Goal: Browse casually

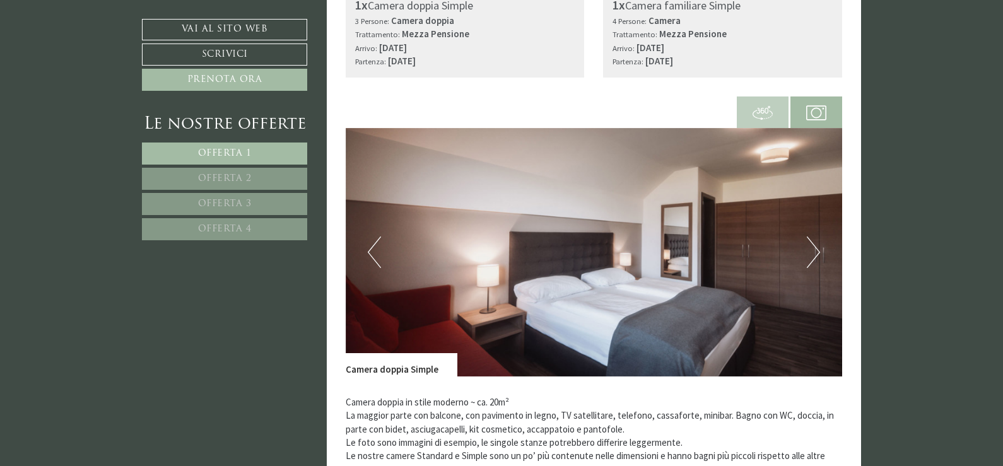
scroll to position [379, 0]
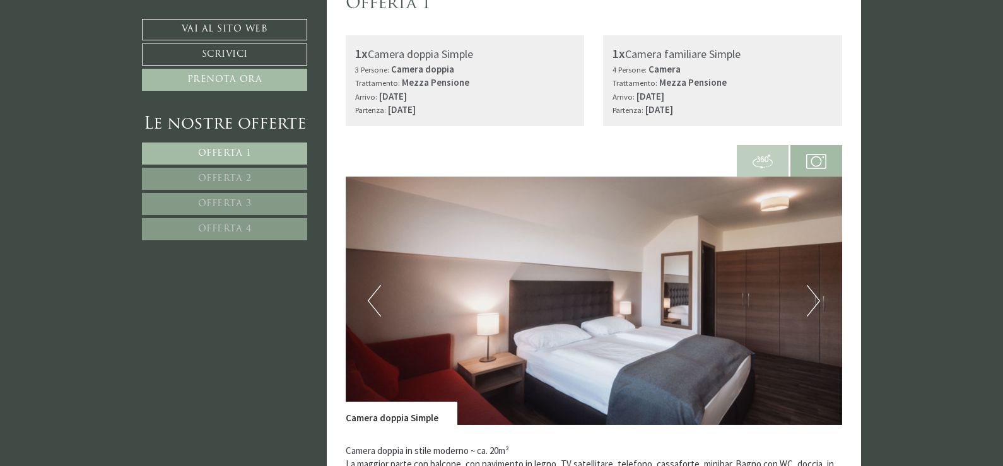
click at [821, 303] on img at bounding box center [594, 301] width 497 height 249
click at [813, 303] on button "Next" at bounding box center [813, 301] width 13 height 32
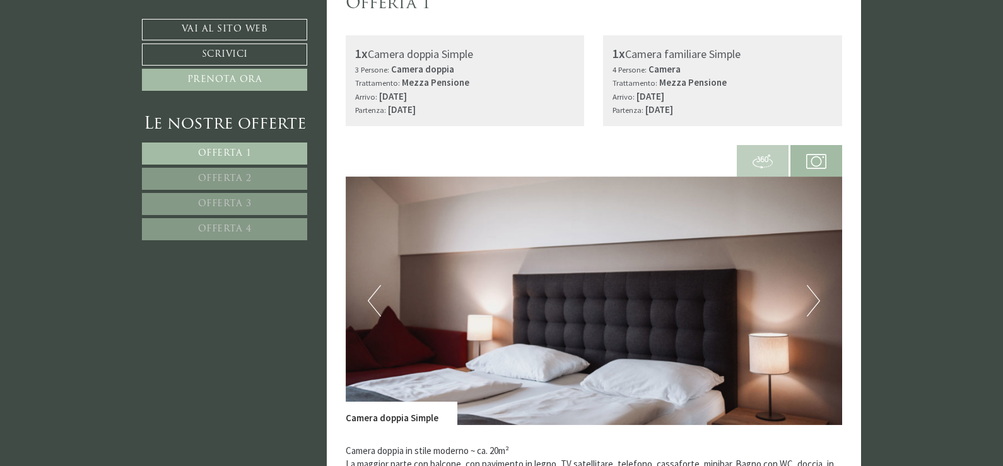
click at [813, 303] on button "Next" at bounding box center [813, 301] width 13 height 32
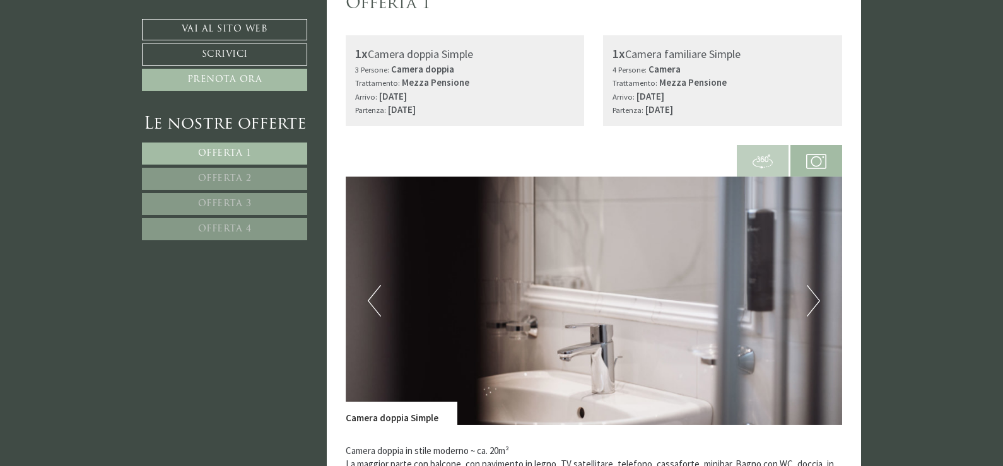
click at [813, 303] on button "Next" at bounding box center [813, 301] width 13 height 32
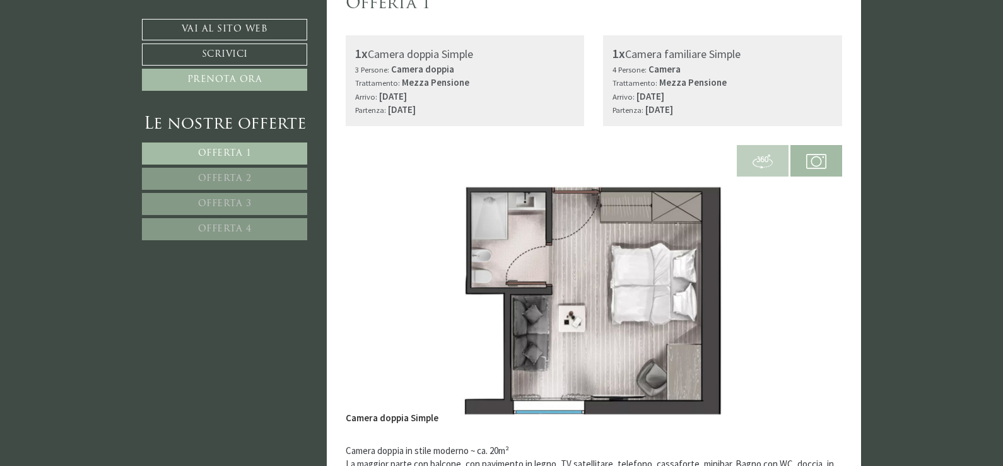
click at [813, 303] on button "Next" at bounding box center [813, 301] width 13 height 32
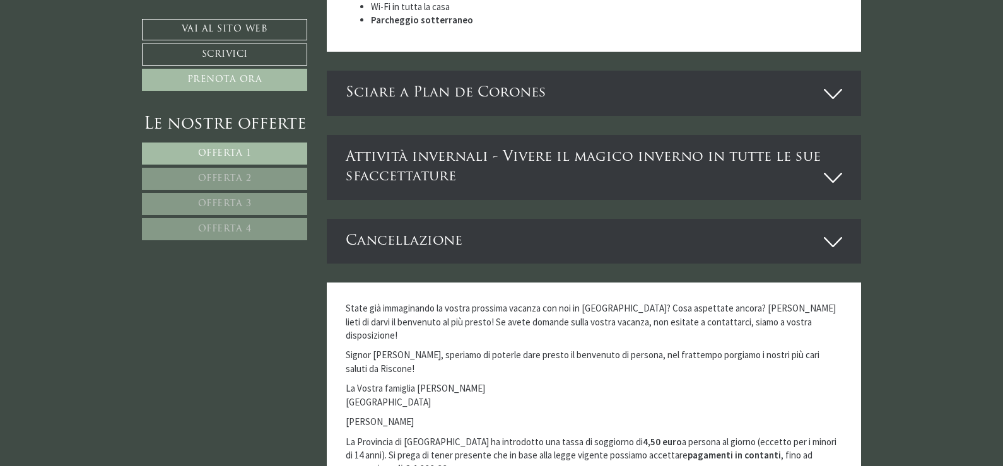
scroll to position [4302, 0]
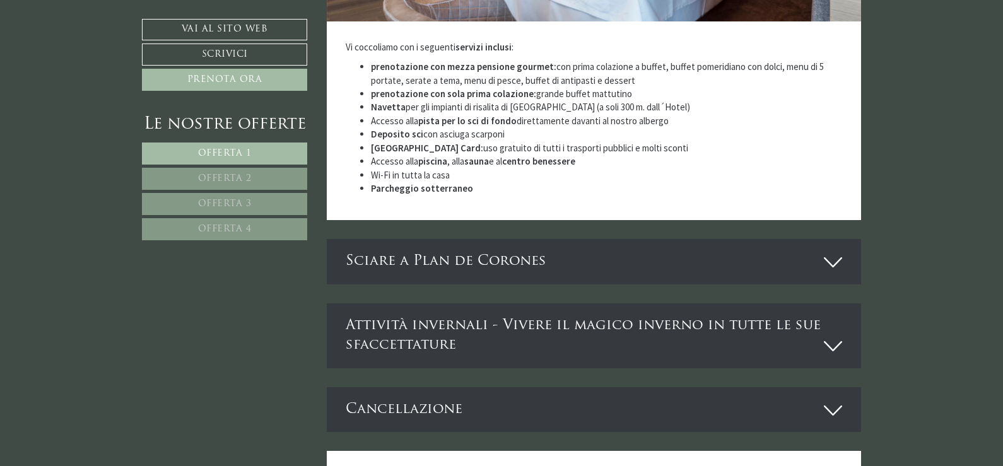
click at [832, 252] on icon at bounding box center [833, 262] width 18 height 21
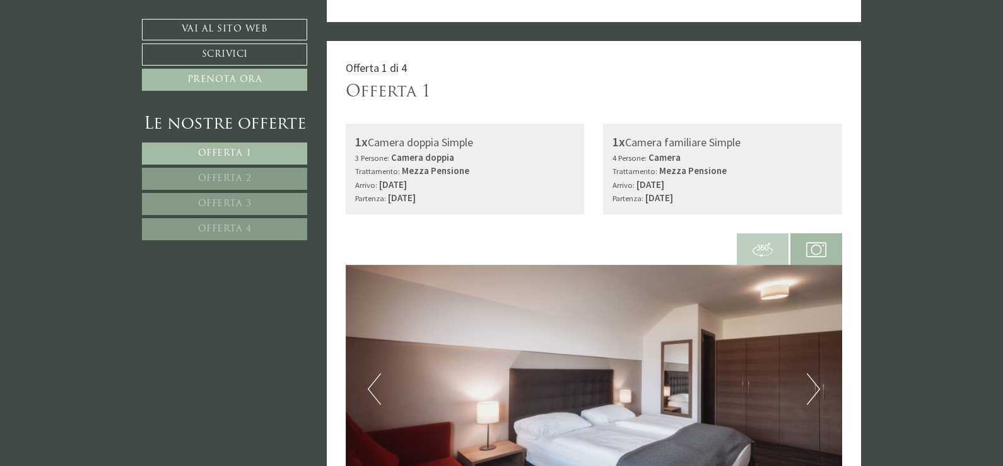
scroll to position [0, 0]
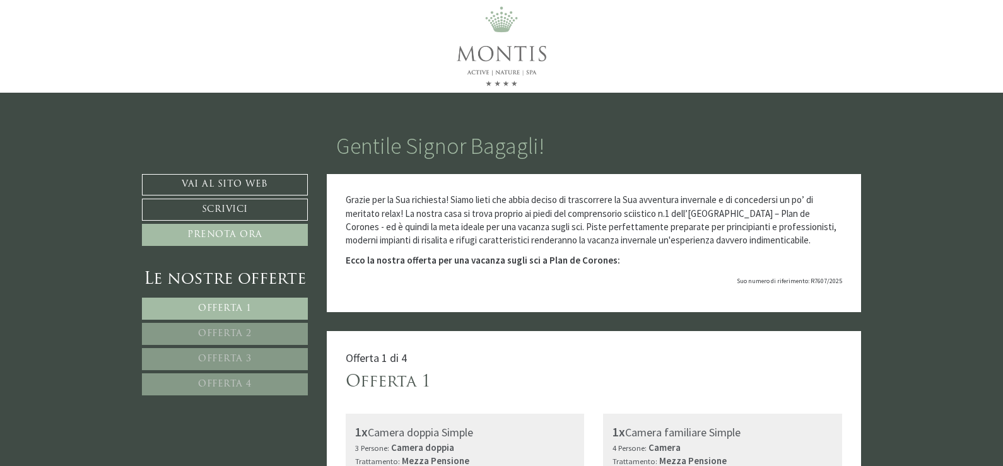
click at [739, 30] on div at bounding box center [501, 46] width 738 height 93
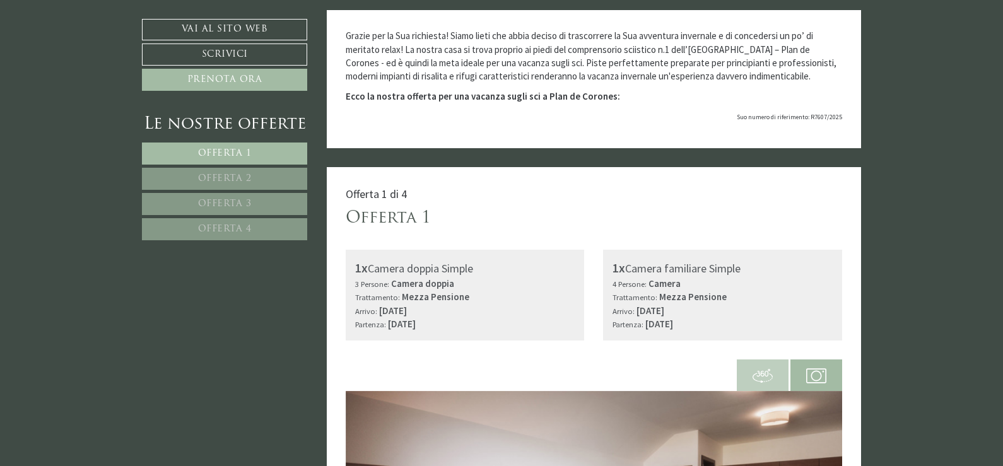
scroll to position [63, 0]
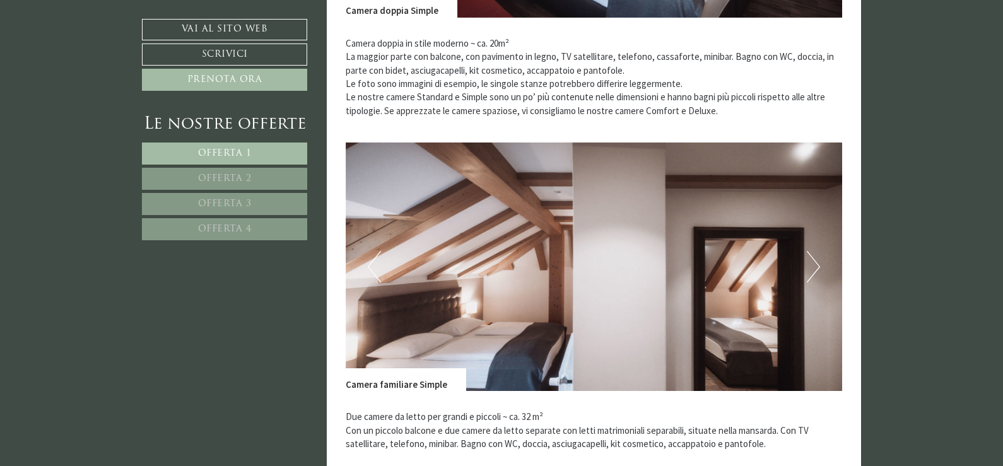
scroll to position [505, 0]
